Goal: Information Seeking & Learning: Understand process/instructions

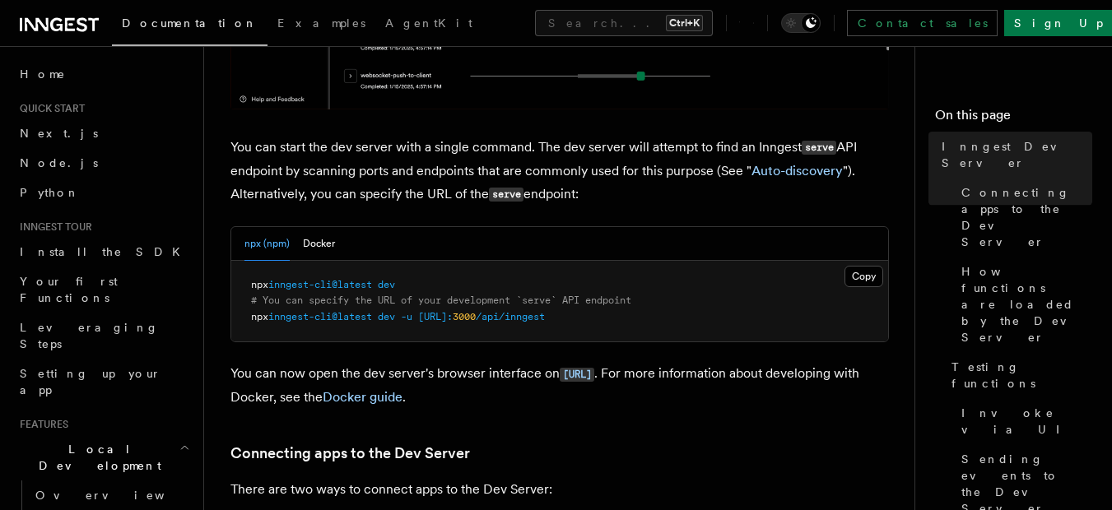
click at [75, 12] on link at bounding box center [59, 23] width 79 height 23
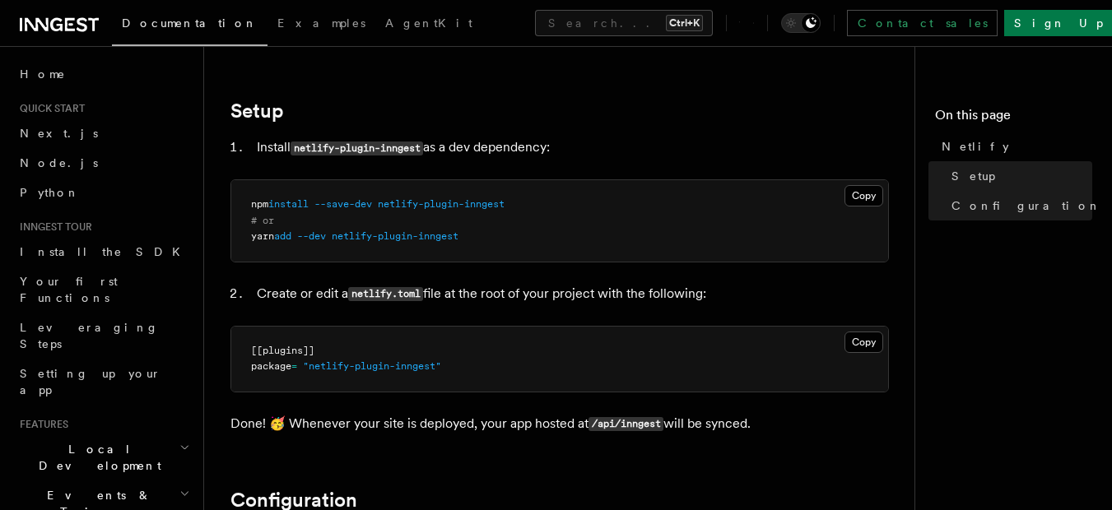
scroll to position [97, 0]
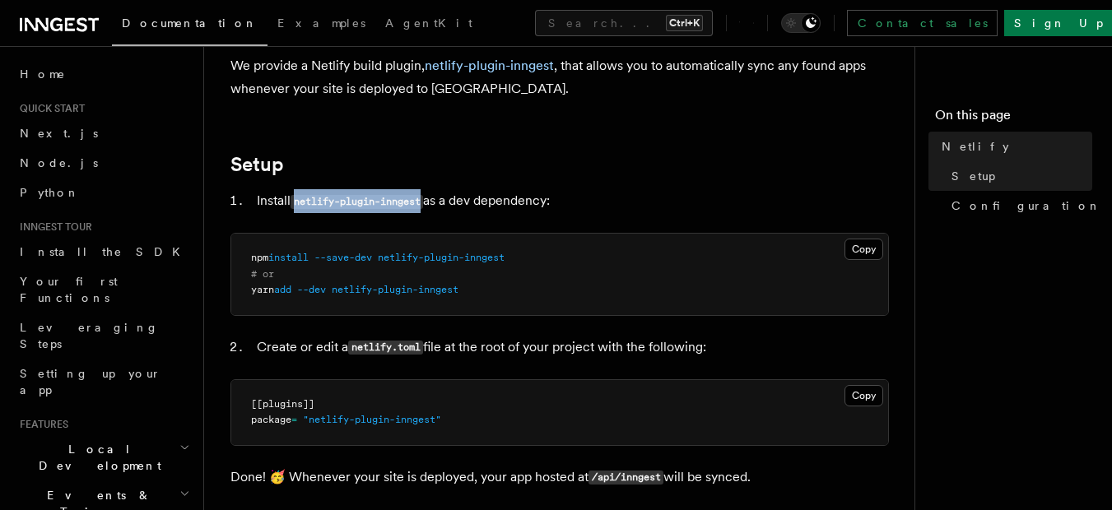
drag, startPoint x: 426, startPoint y: 203, endPoint x: 295, endPoint y: 199, distance: 130.1
click at [295, 199] on code "netlify-plugin-inngest" at bounding box center [357, 202] width 133 height 14
copy code "netlify-plugin-inngest"
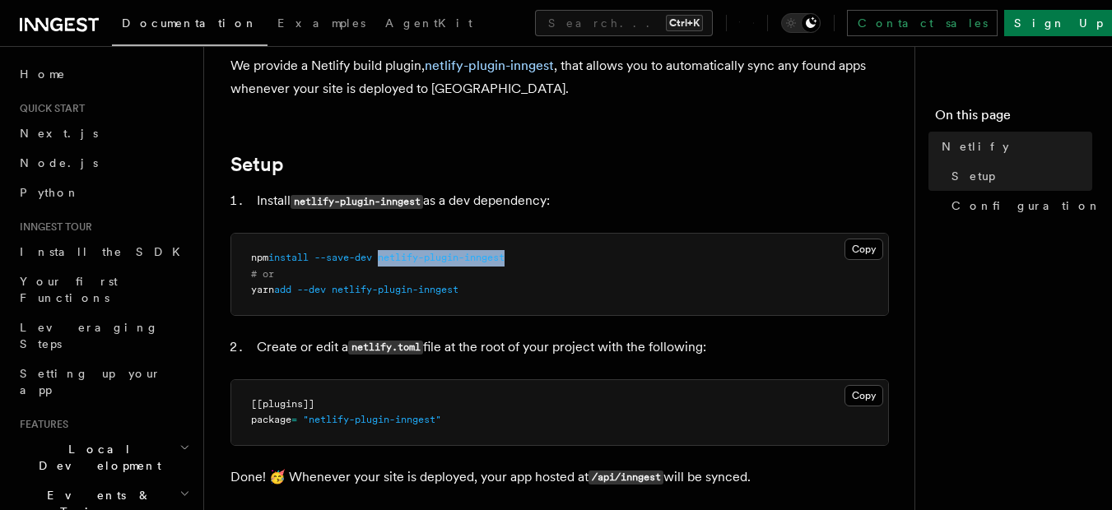
drag, startPoint x: 388, startPoint y: 257, endPoint x: 519, endPoint y: 257, distance: 131.7
click at [519, 257] on pre "npm install --save-dev netlify-plugin-inngest # or yarn add --dev netlify-plugi…" at bounding box center [559, 274] width 657 height 81
copy span "netlify-plugin-inngest"
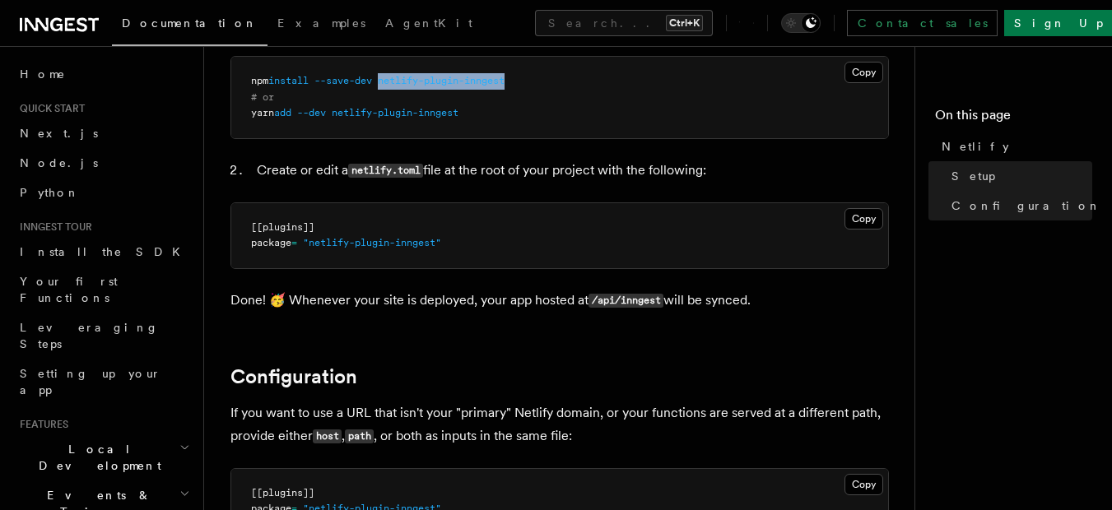
scroll to position [393, 0]
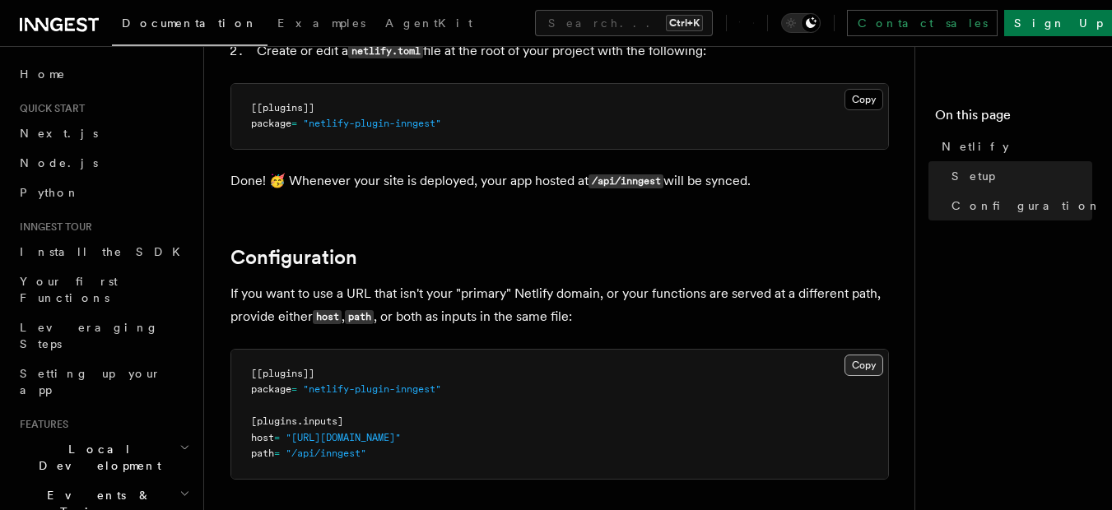
click at [859, 364] on button "Copy Copied" at bounding box center [863, 365] width 39 height 21
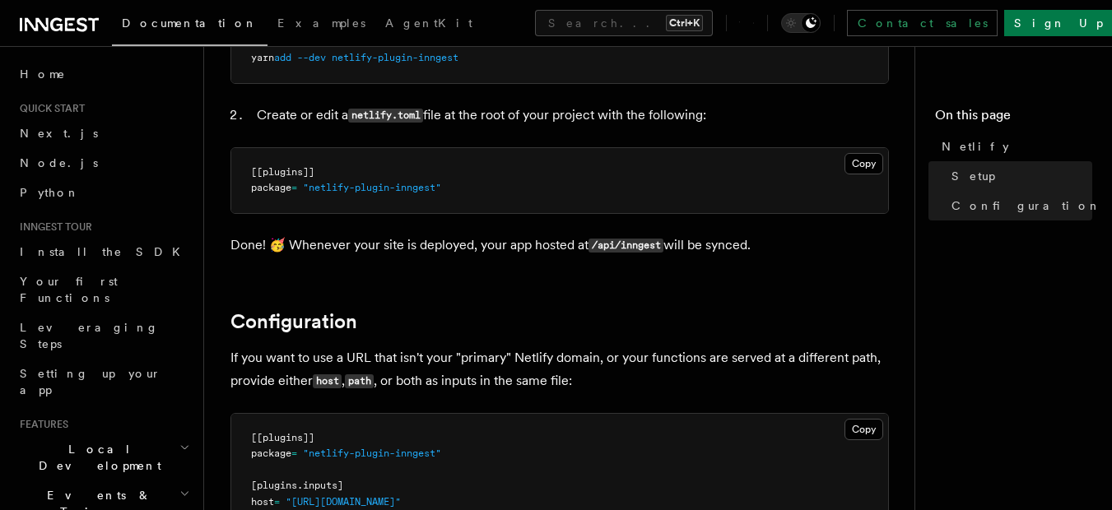
scroll to position [295, 0]
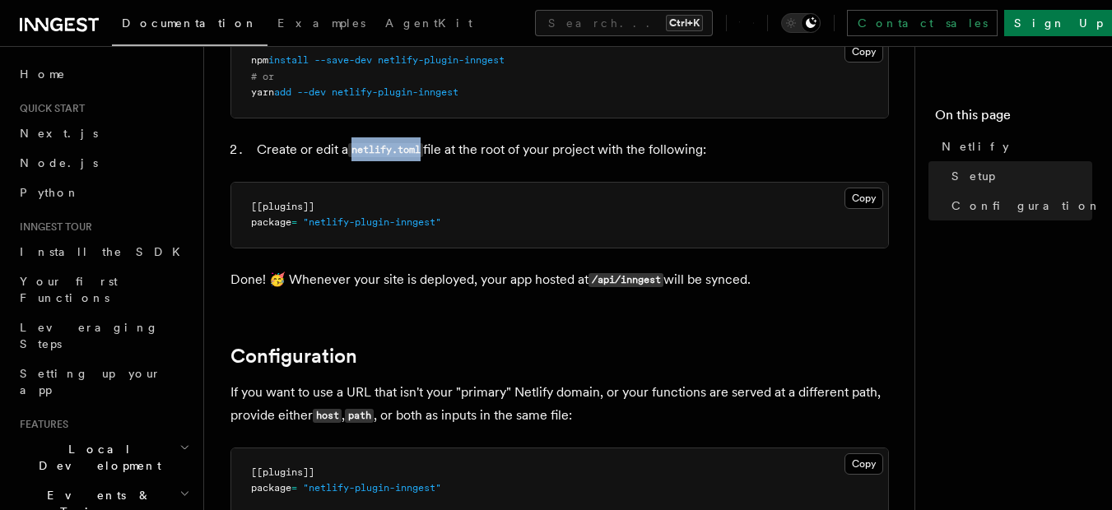
drag, startPoint x: 355, startPoint y: 152, endPoint x: 426, endPoint y: 148, distance: 71.7
click at [423, 148] on code "netlify.toml" at bounding box center [385, 150] width 75 height 14
copy code "netlify.toml"
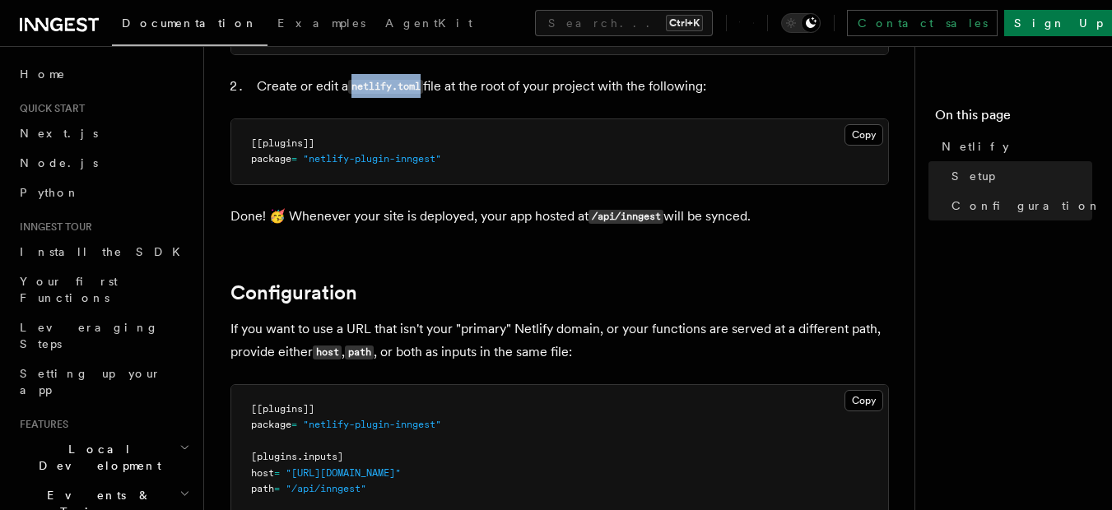
scroll to position [492, 0]
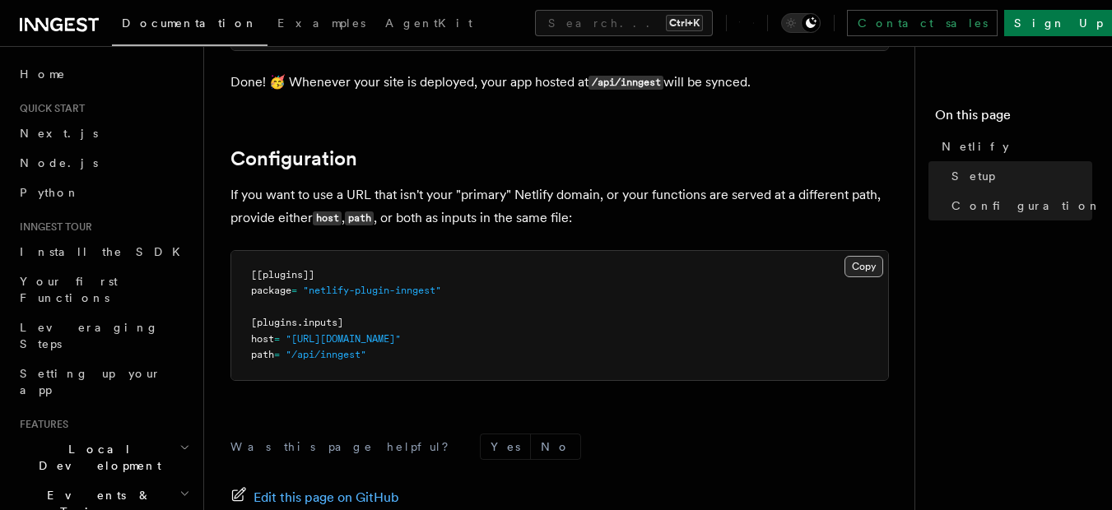
click at [858, 258] on button "Copy Copied" at bounding box center [863, 266] width 39 height 21
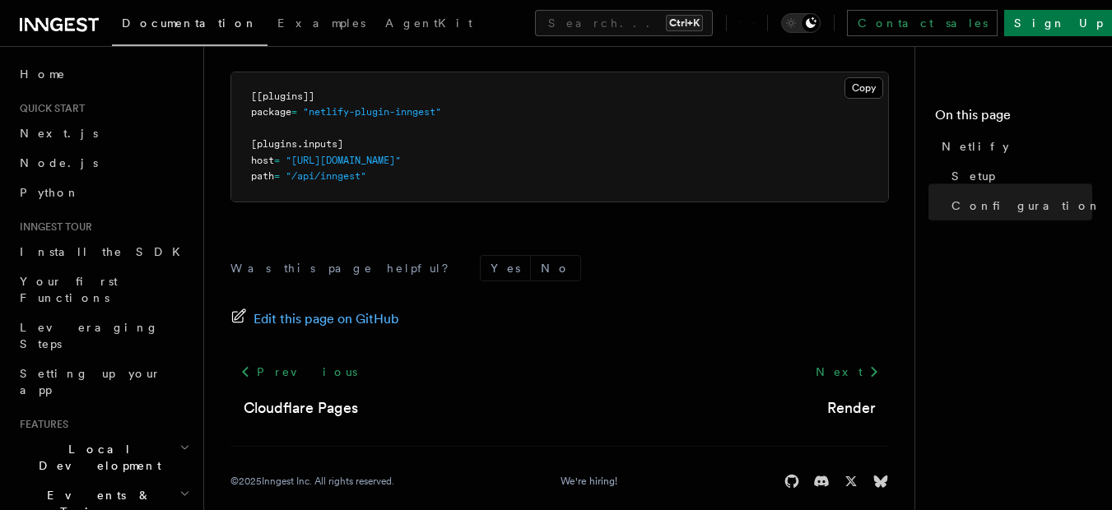
scroll to position [690, 0]
